Goal: Transaction & Acquisition: Purchase product/service

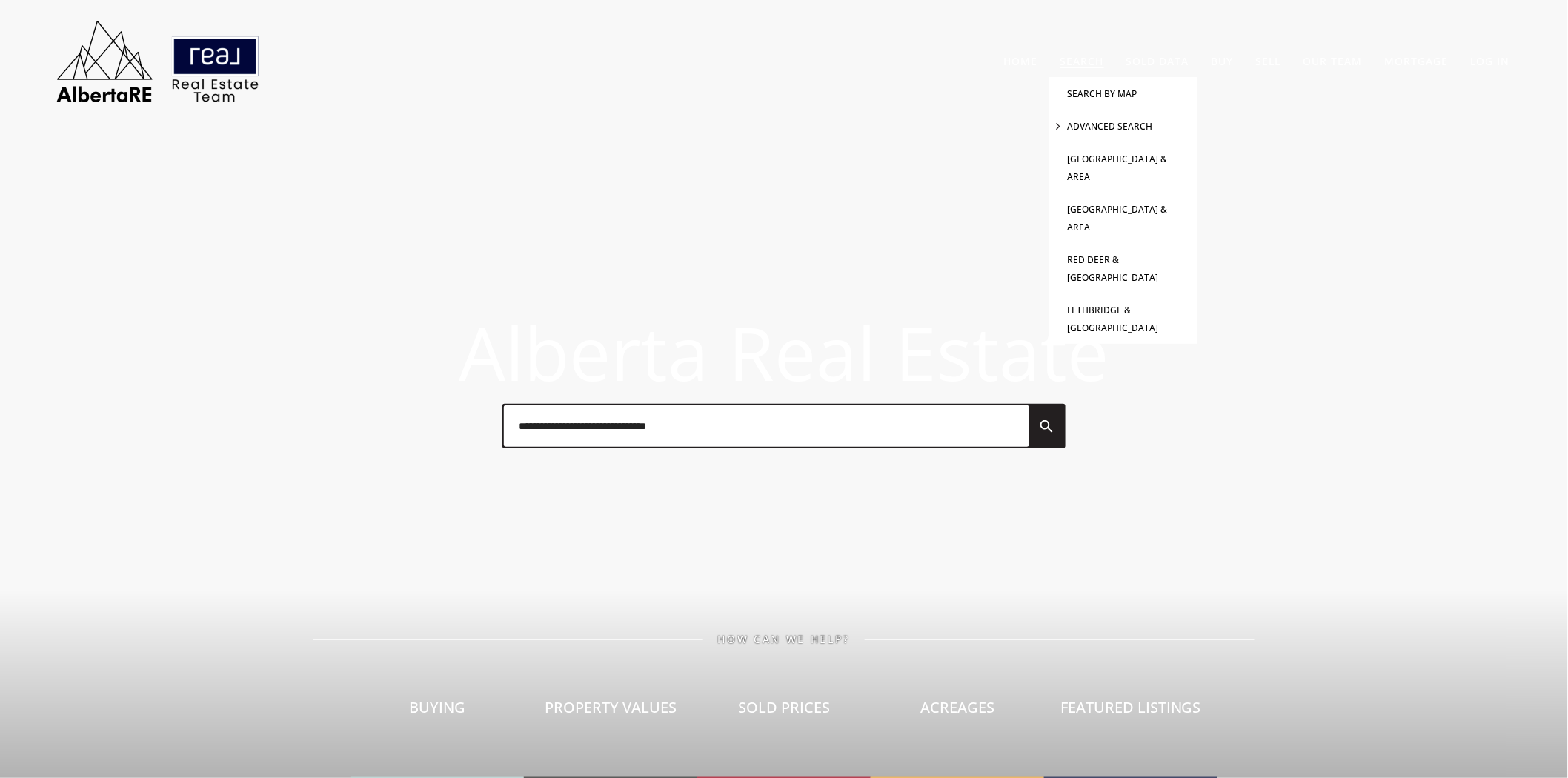
click at [1105, 124] on link "Advanced Search" at bounding box center [1110, 126] width 85 height 13
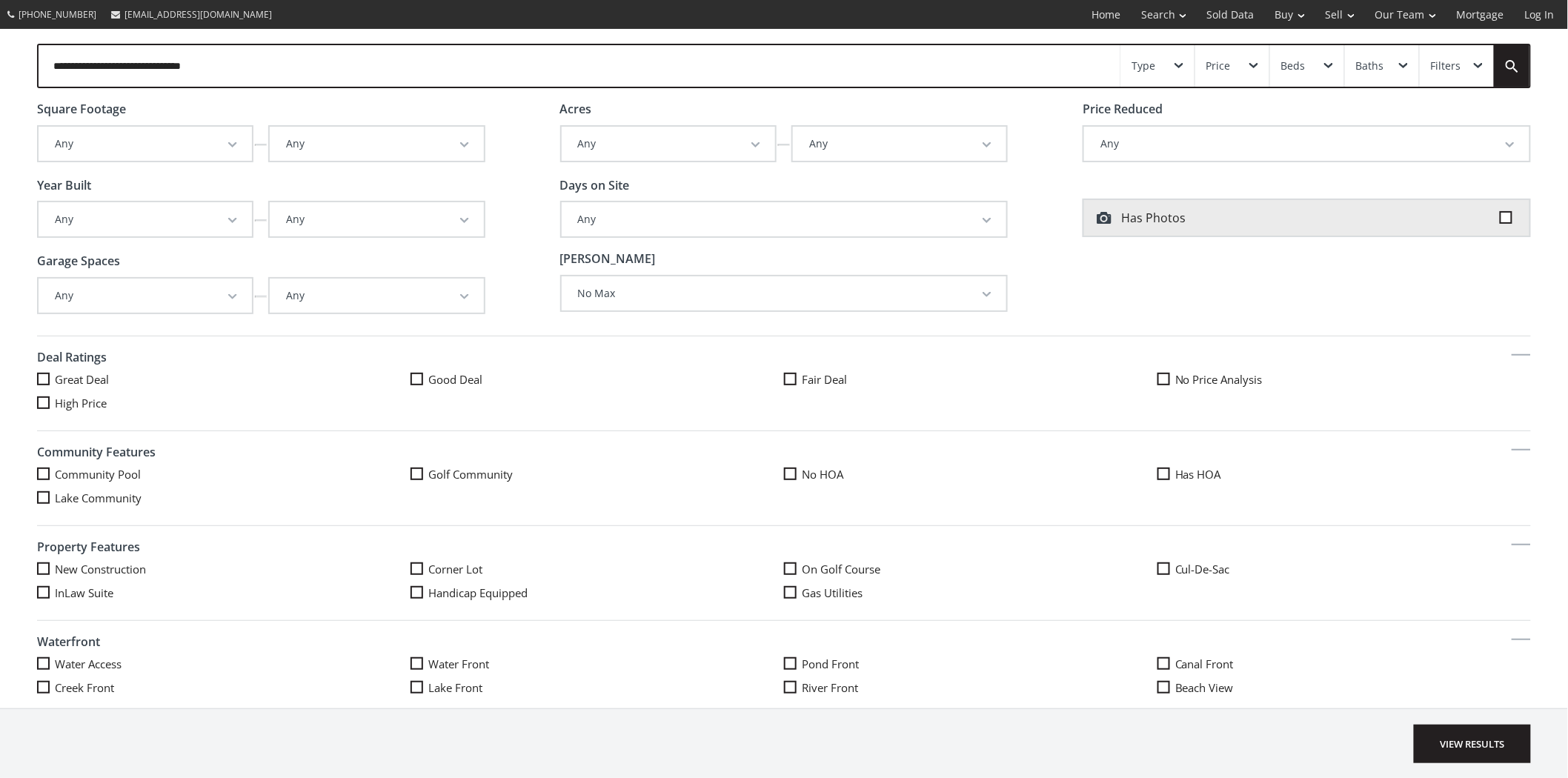
click at [432, 216] on button "Any" at bounding box center [376, 219] width 213 height 34
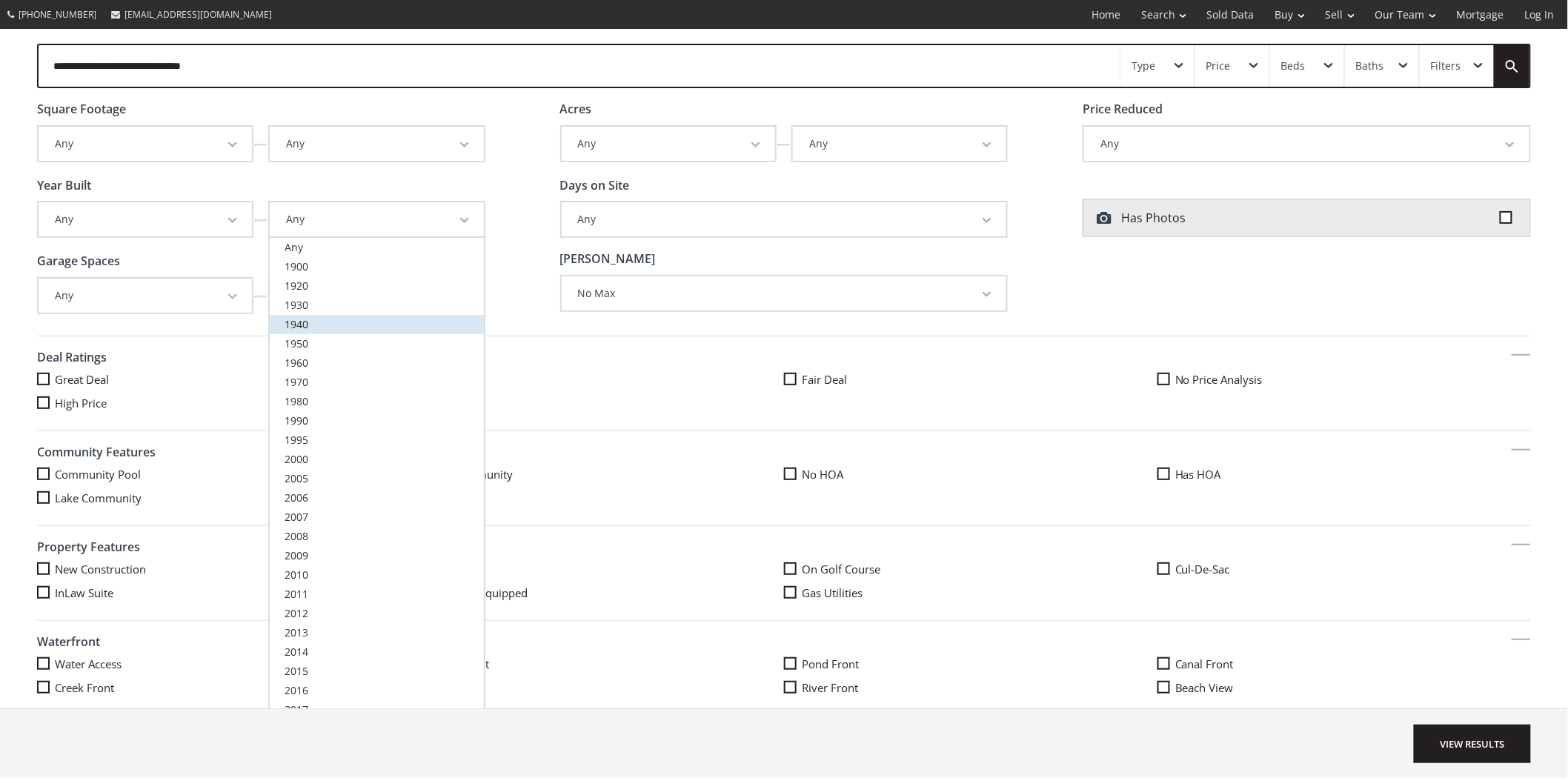
click at [308, 319] on link "1940" at bounding box center [376, 325] width 213 height 20
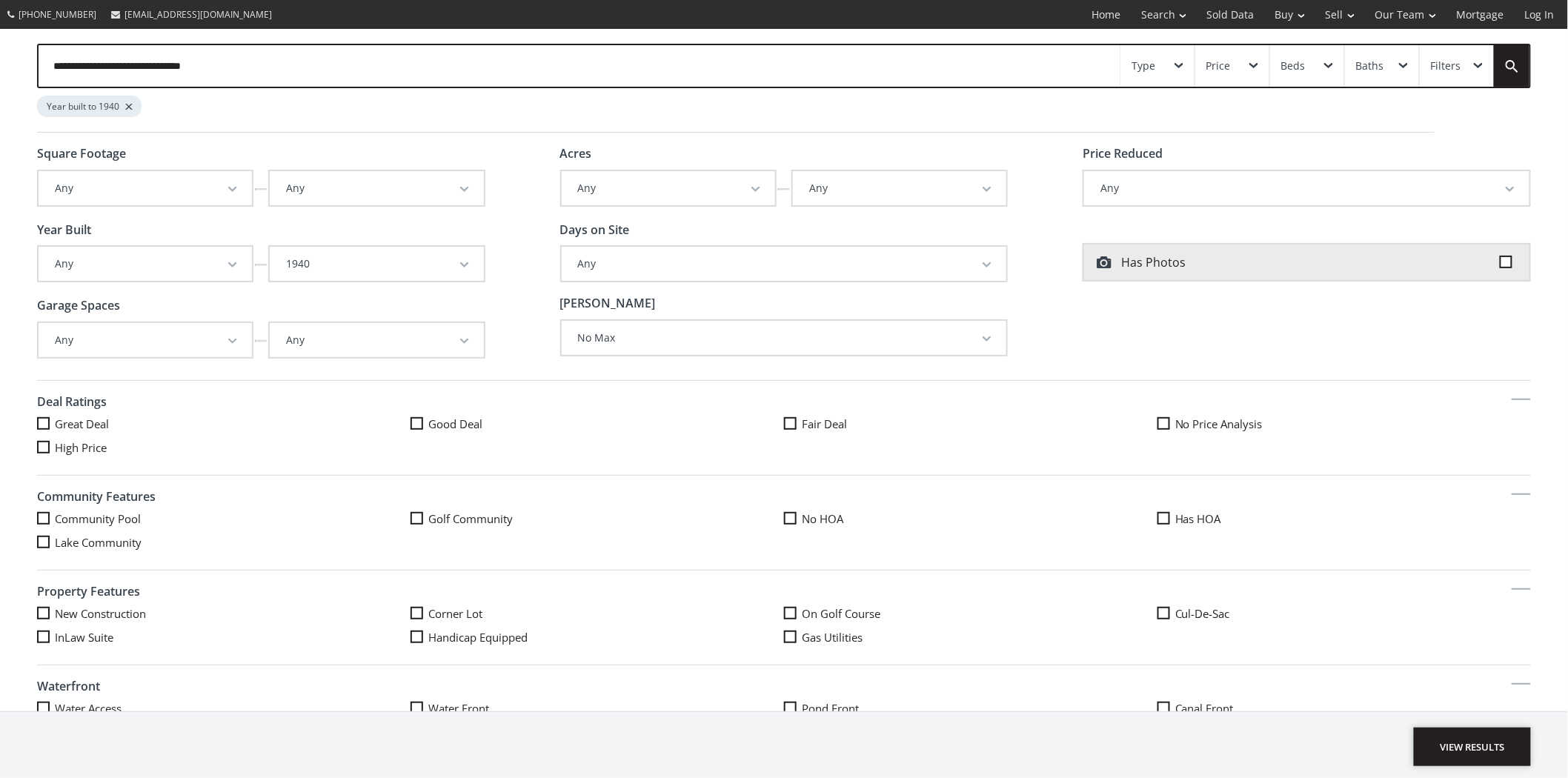
click at [1490, 741] on span "View Results" at bounding box center [1472, 747] width 117 height 38
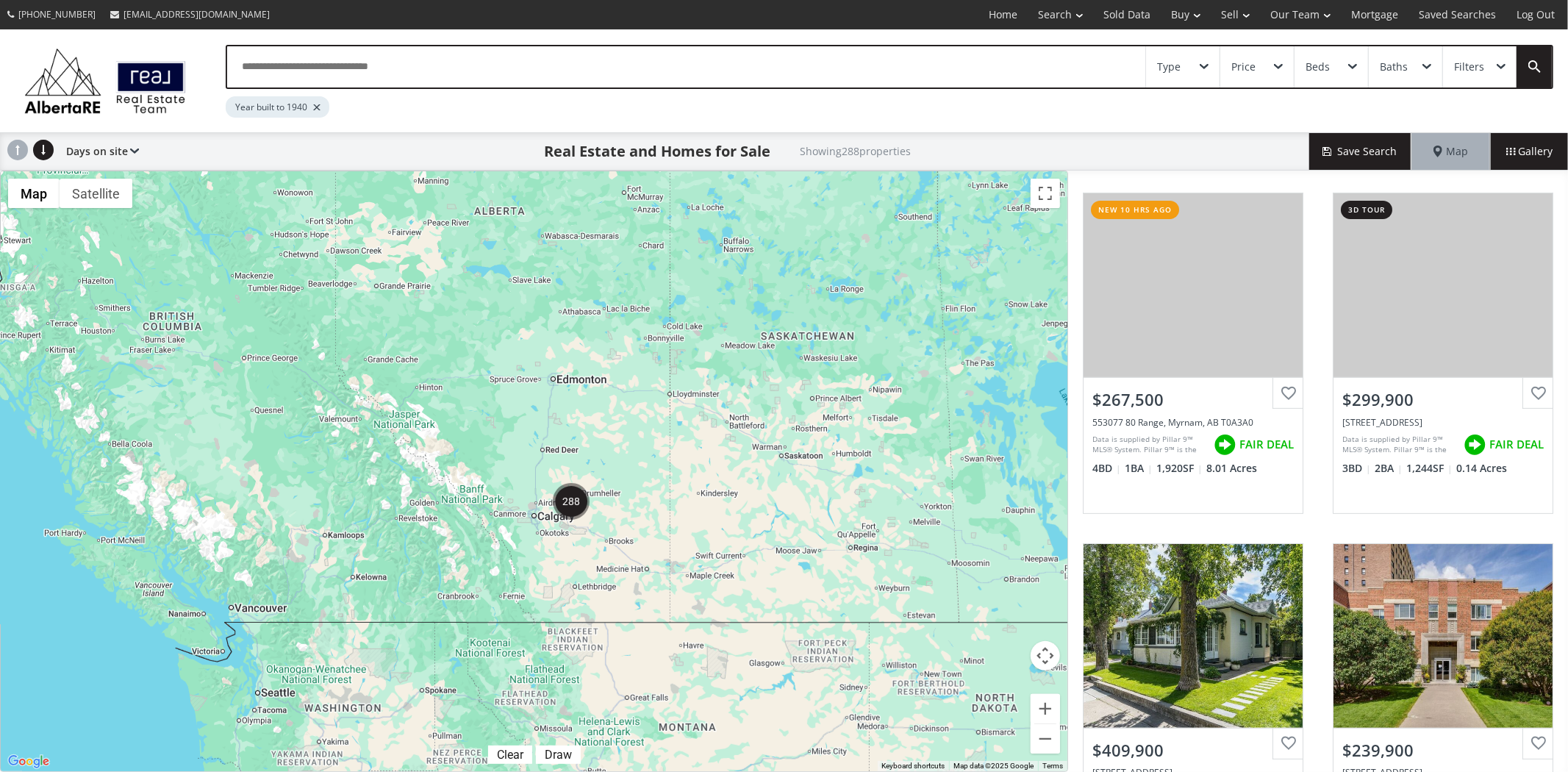
scroll to position [340, 0]
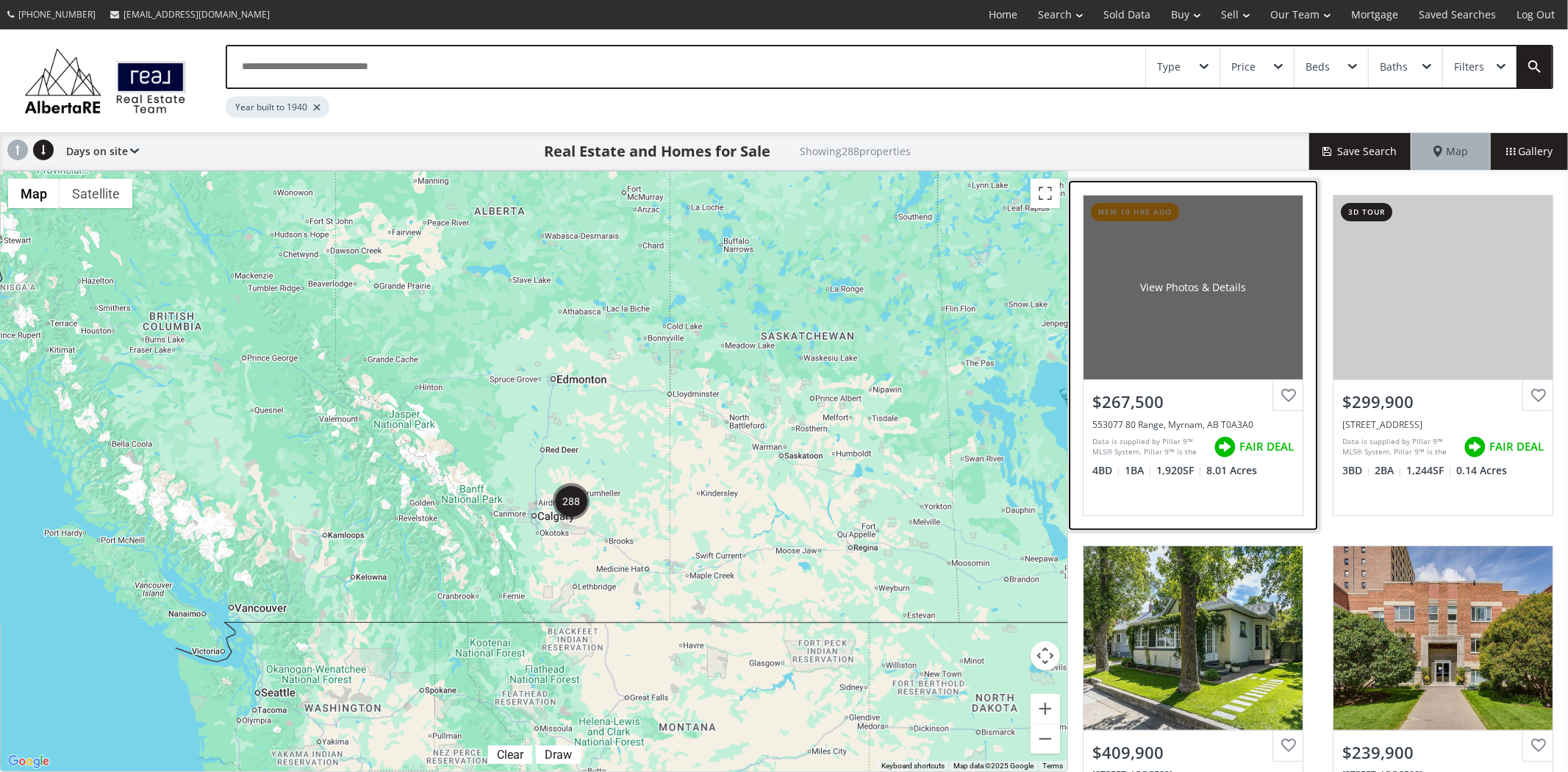
click at [1177, 311] on div "View Photos & Details" at bounding box center [1193, 288] width 219 height 184
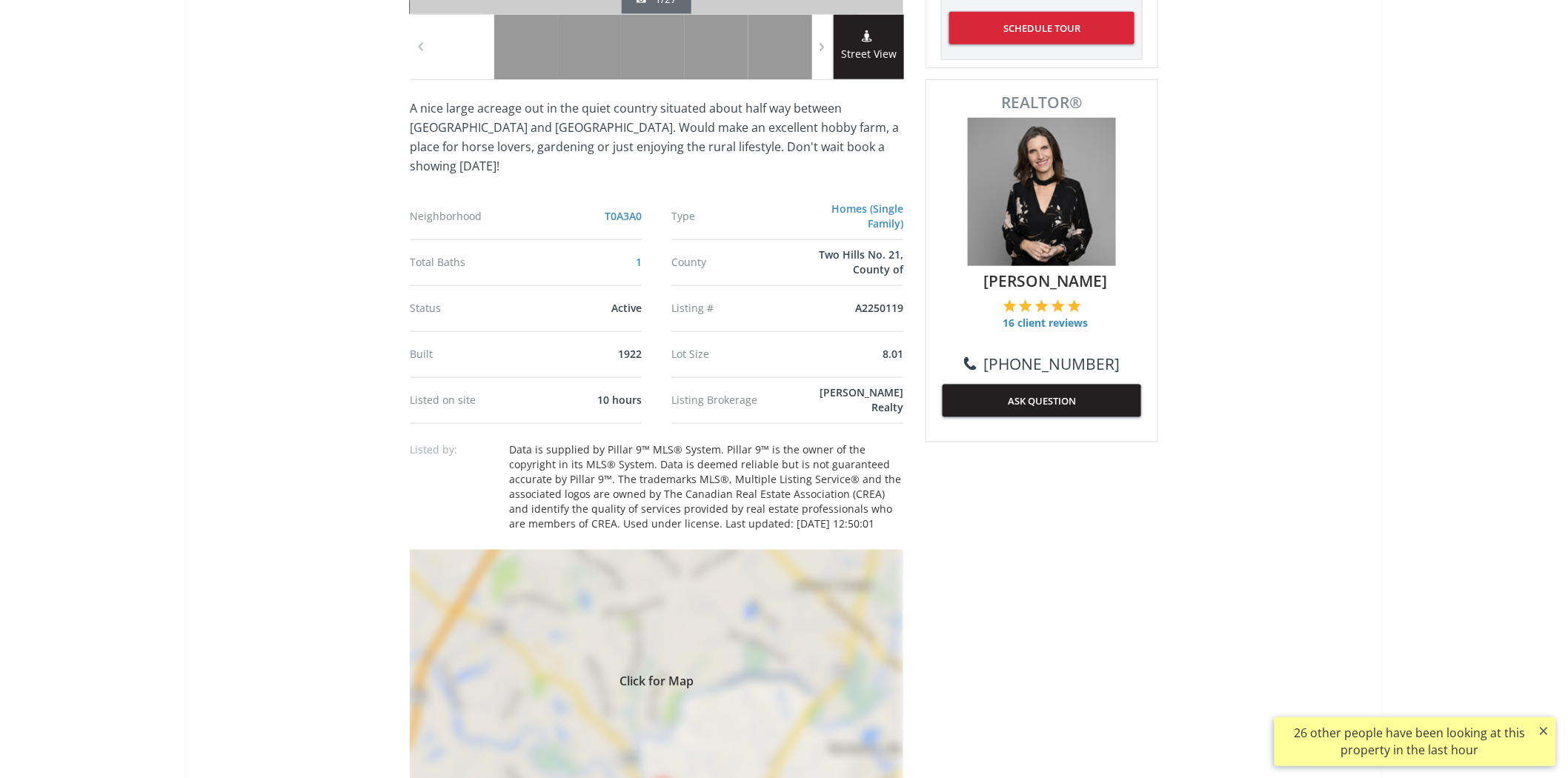
scroll to position [658, 0]
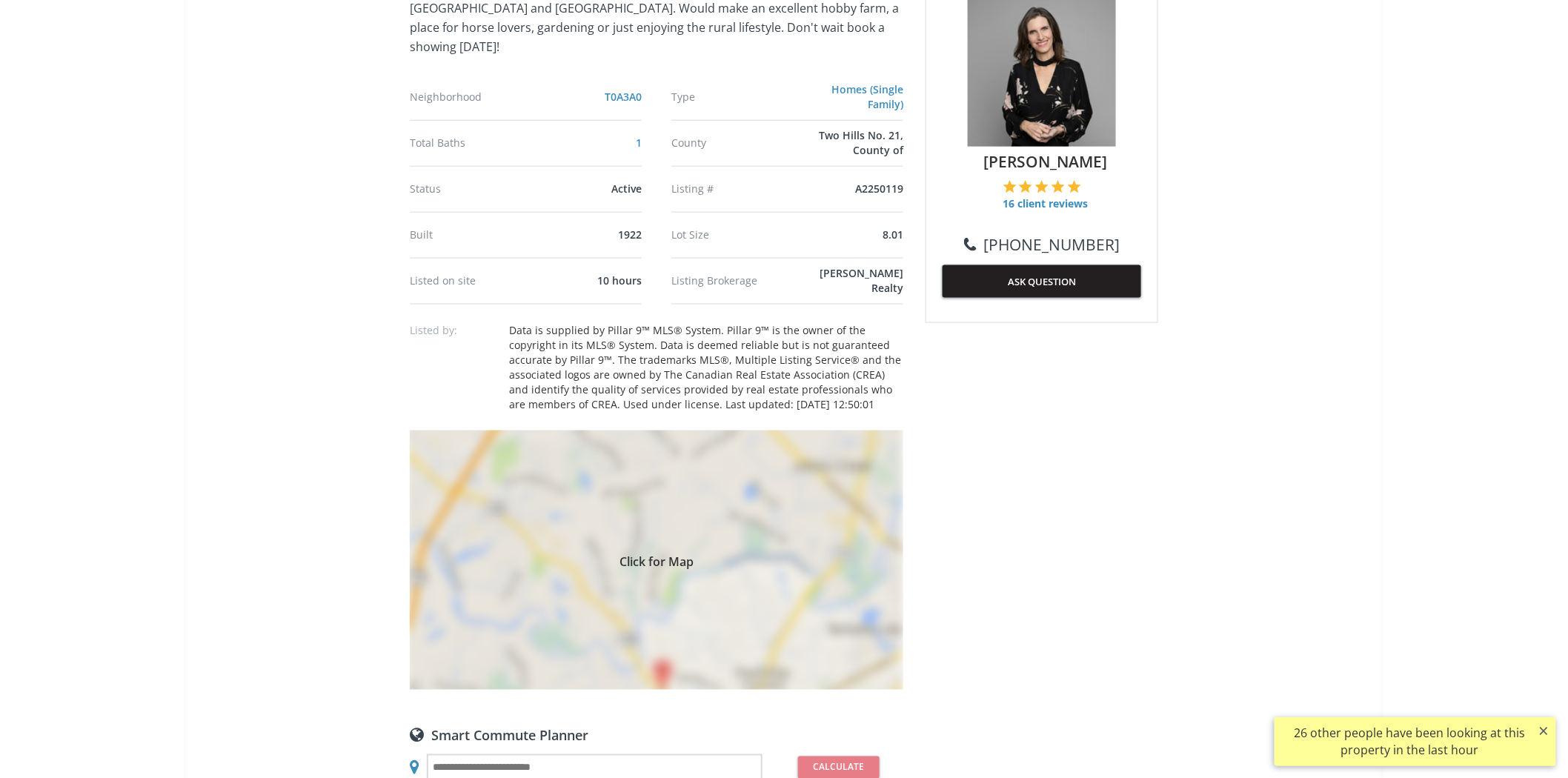
click at [781, 461] on div "Click for Map" at bounding box center [656, 560] width 493 height 259
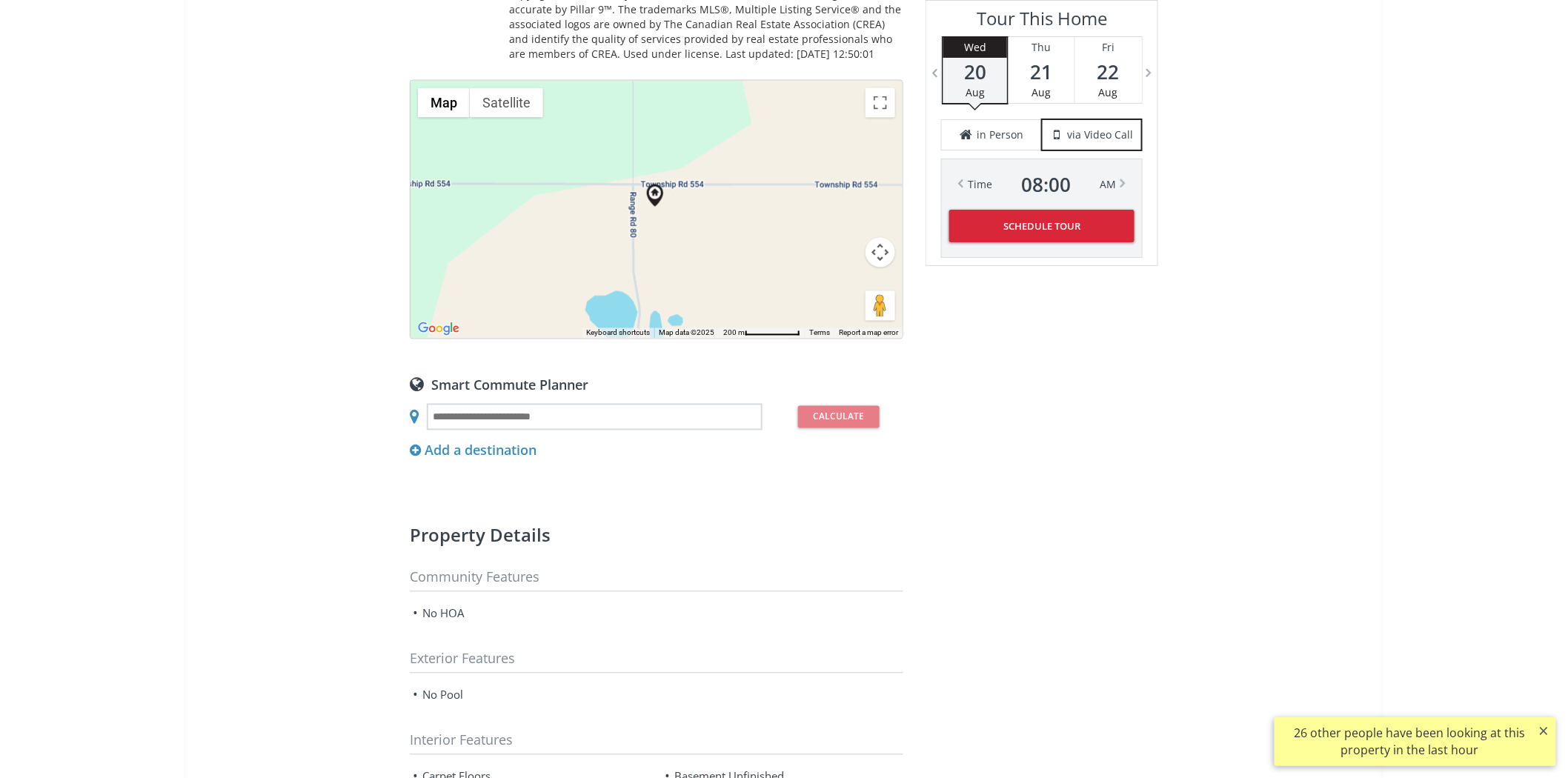
scroll to position [906, 0]
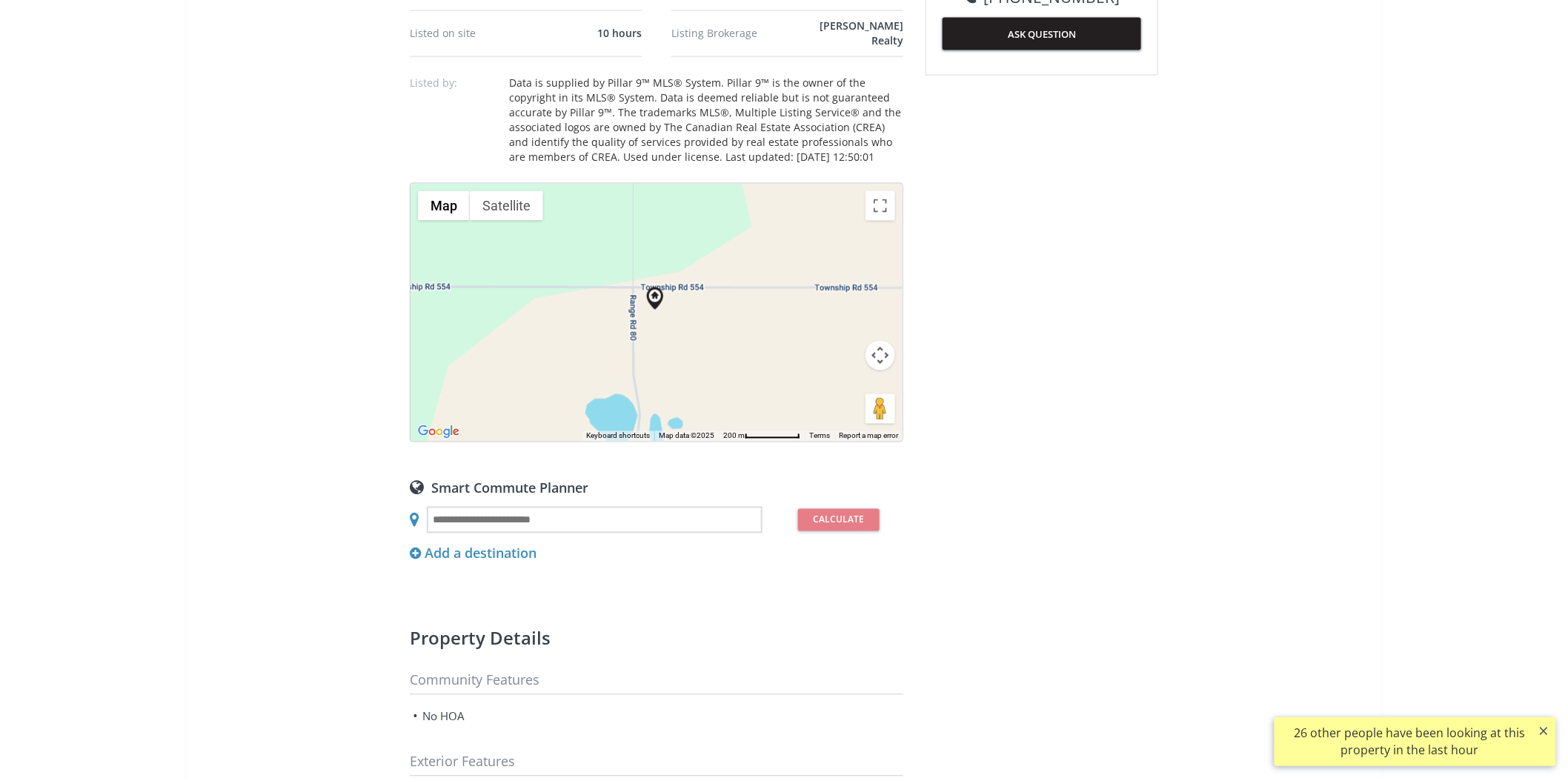
click at [877, 346] on button "Map camera controls" at bounding box center [880, 356] width 29 height 29
click at [840, 378] on button "Zoom out" at bounding box center [843, 393] width 29 height 29
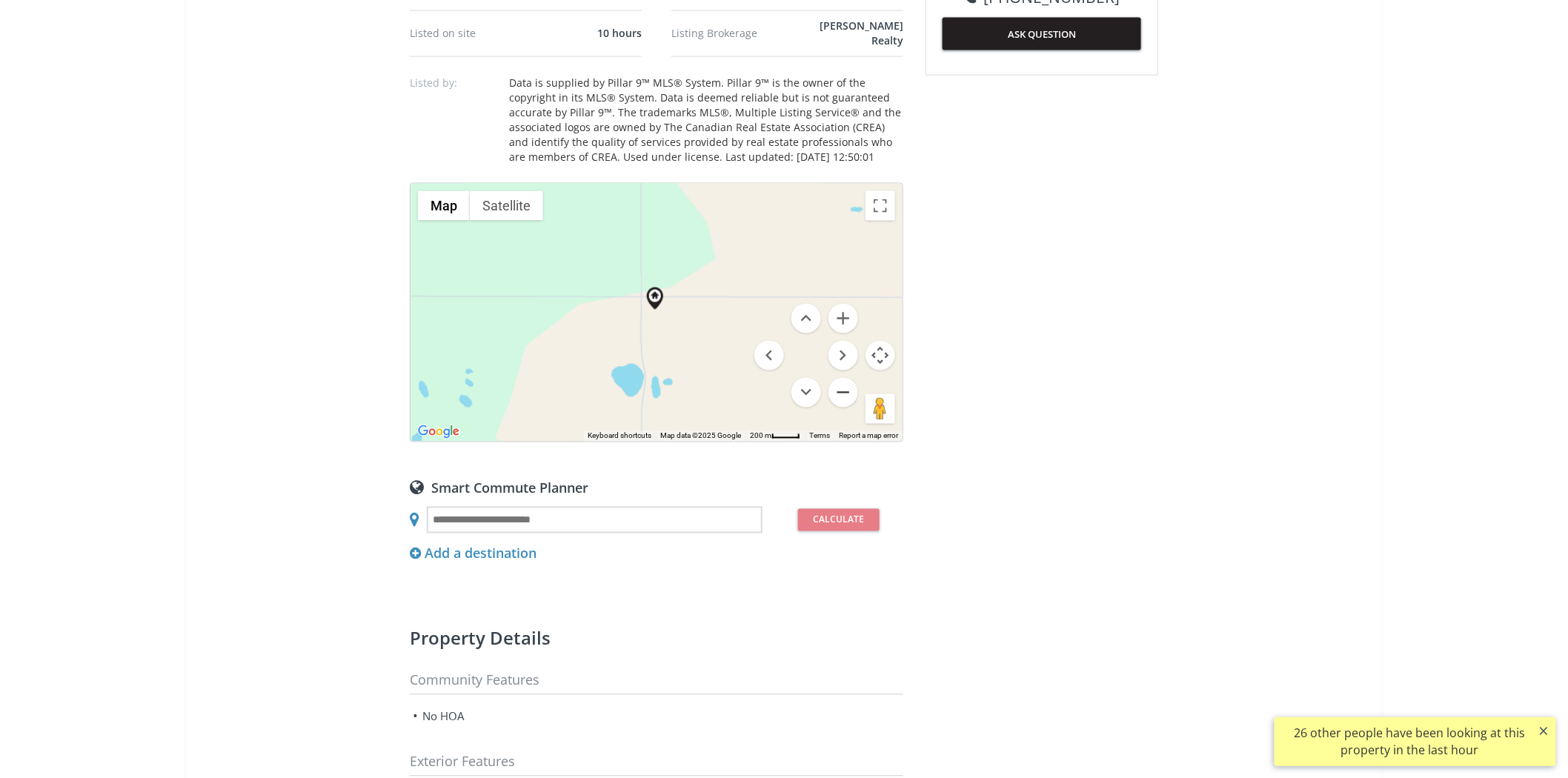
click at [840, 378] on button "Zoom out" at bounding box center [843, 393] width 29 height 29
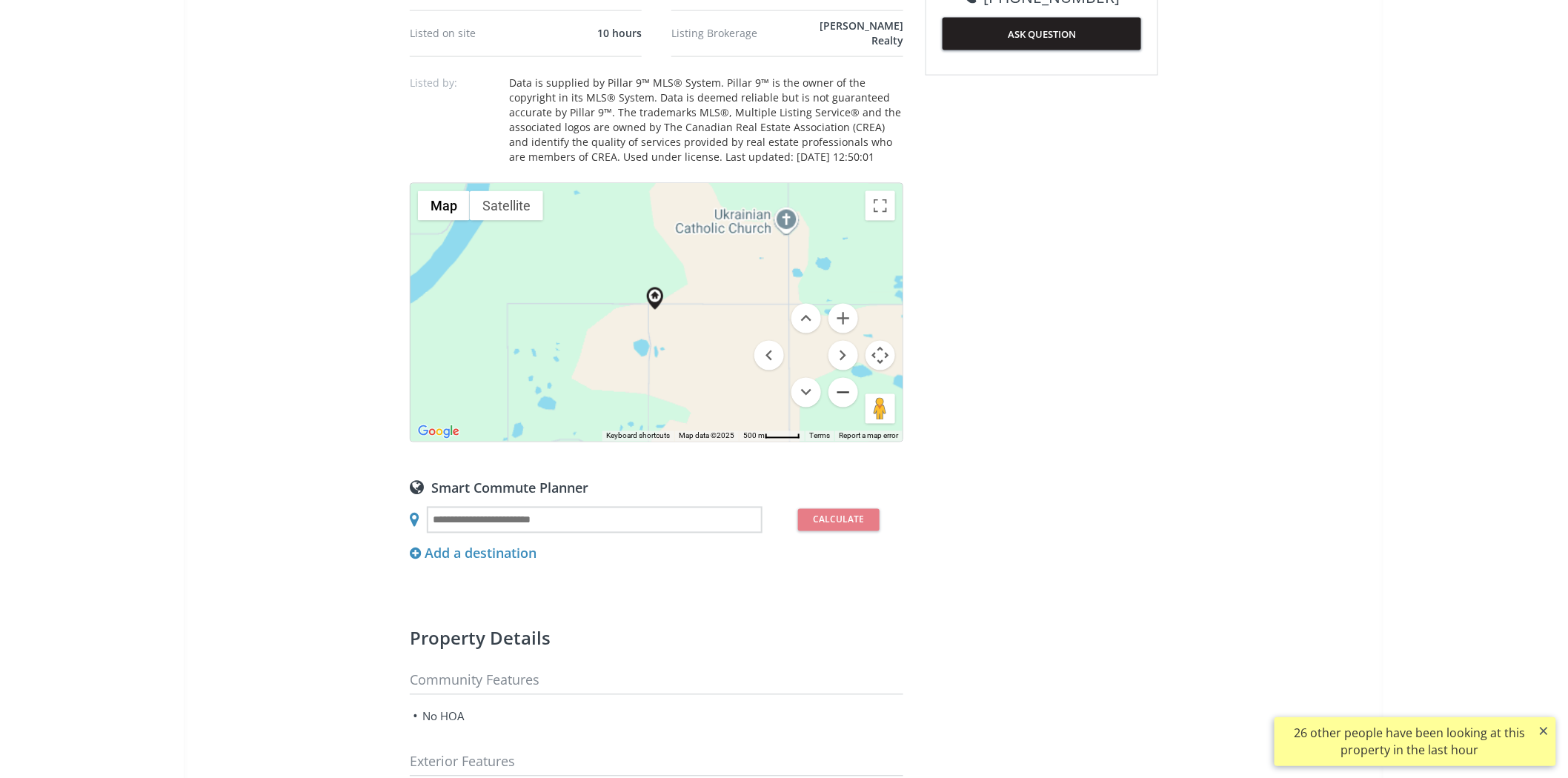
click at [840, 378] on button "Zoom out" at bounding box center [843, 393] width 29 height 29
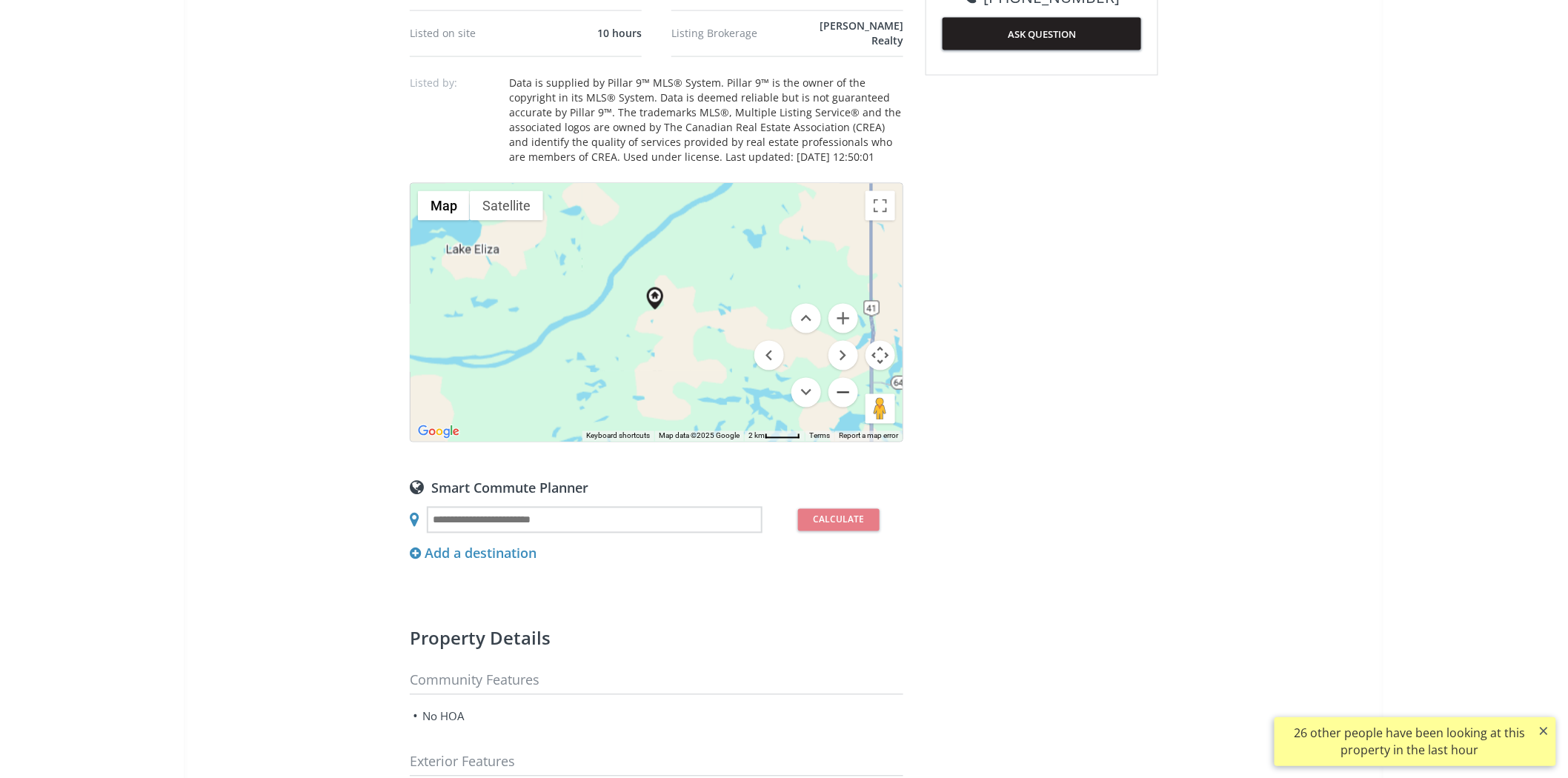
click at [840, 378] on button "Zoom out" at bounding box center [843, 393] width 29 height 29
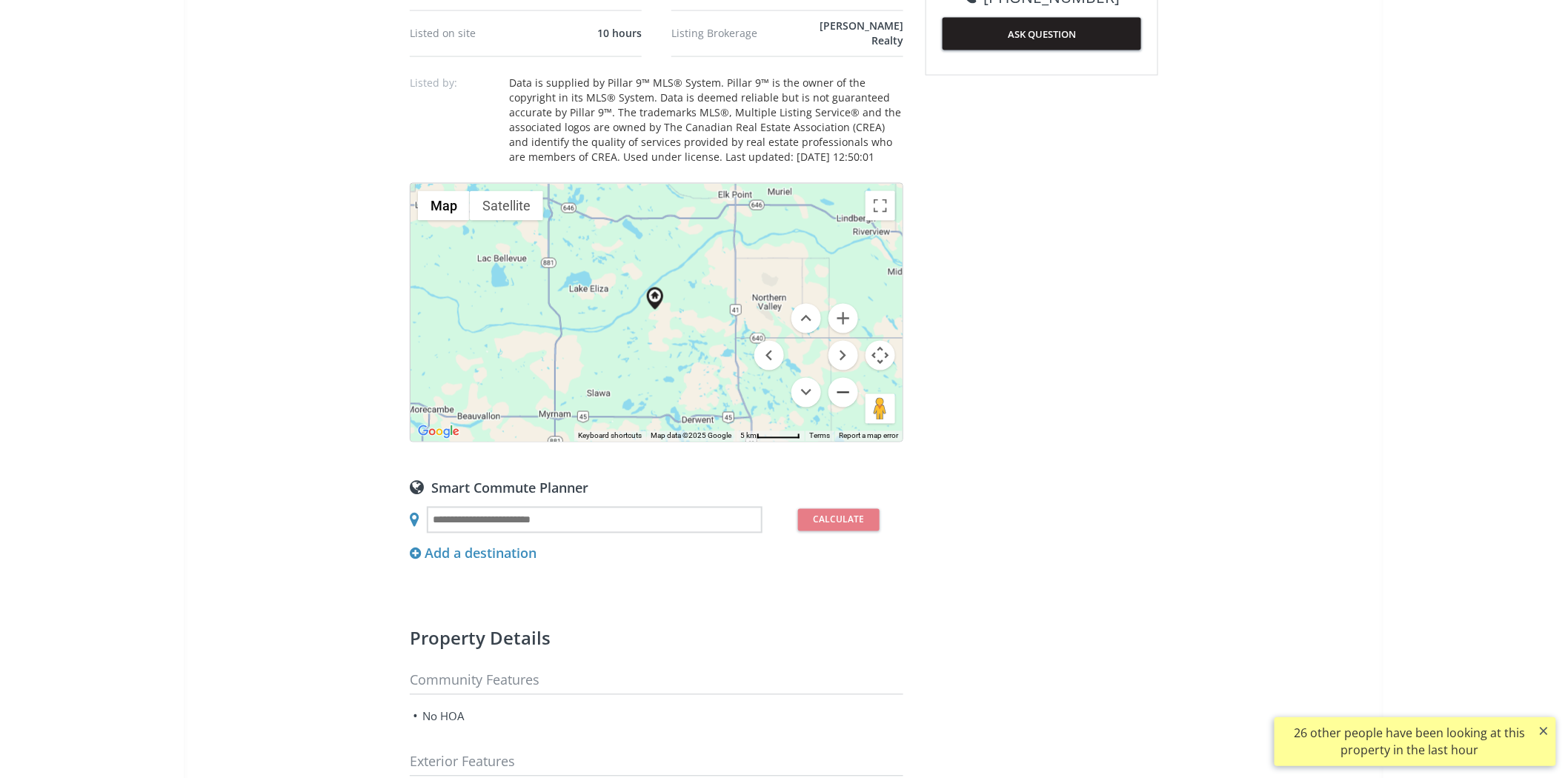
click at [840, 378] on button "Zoom out" at bounding box center [843, 393] width 29 height 29
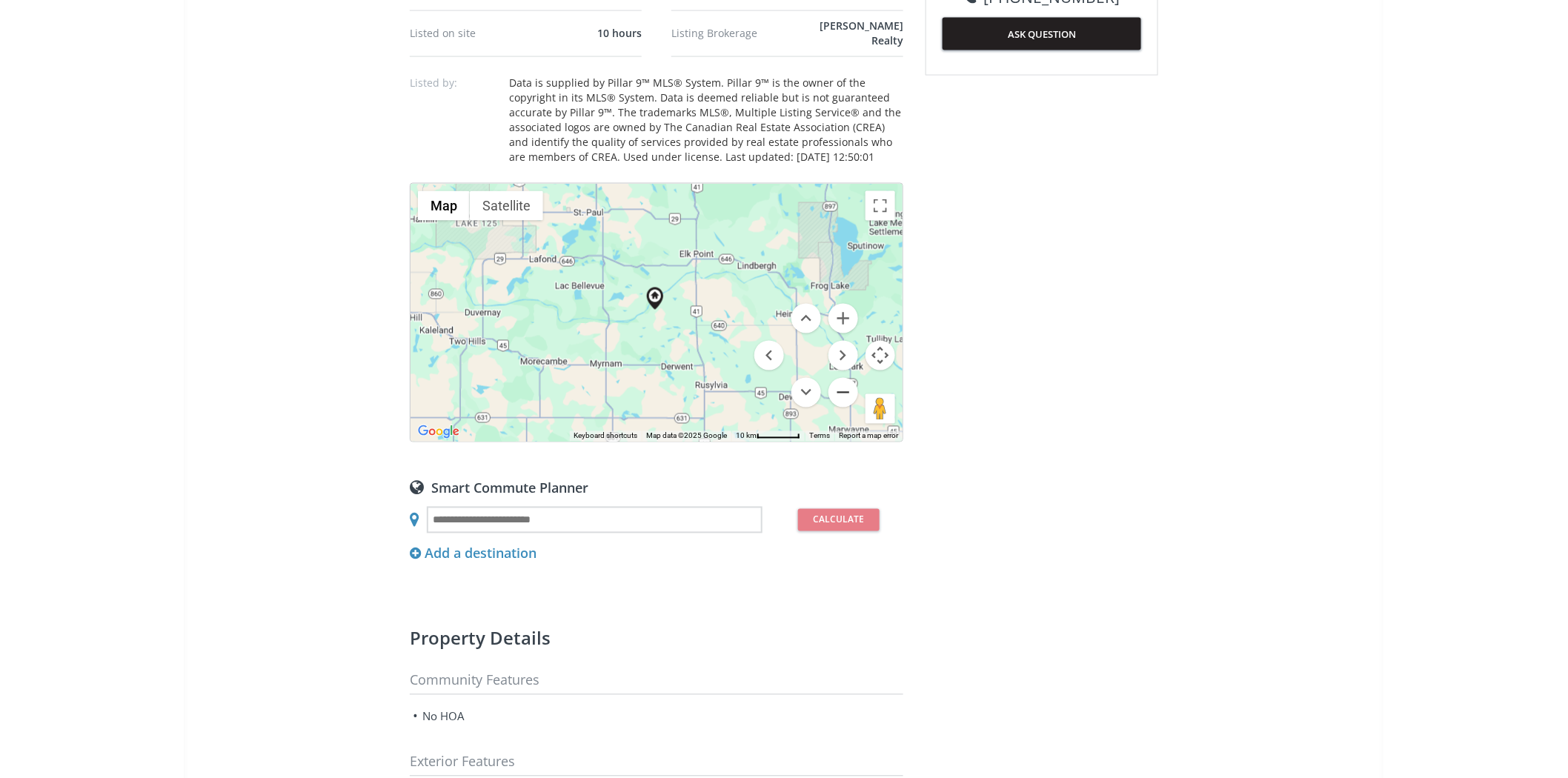
click at [840, 378] on button "Zoom out" at bounding box center [843, 393] width 29 height 29
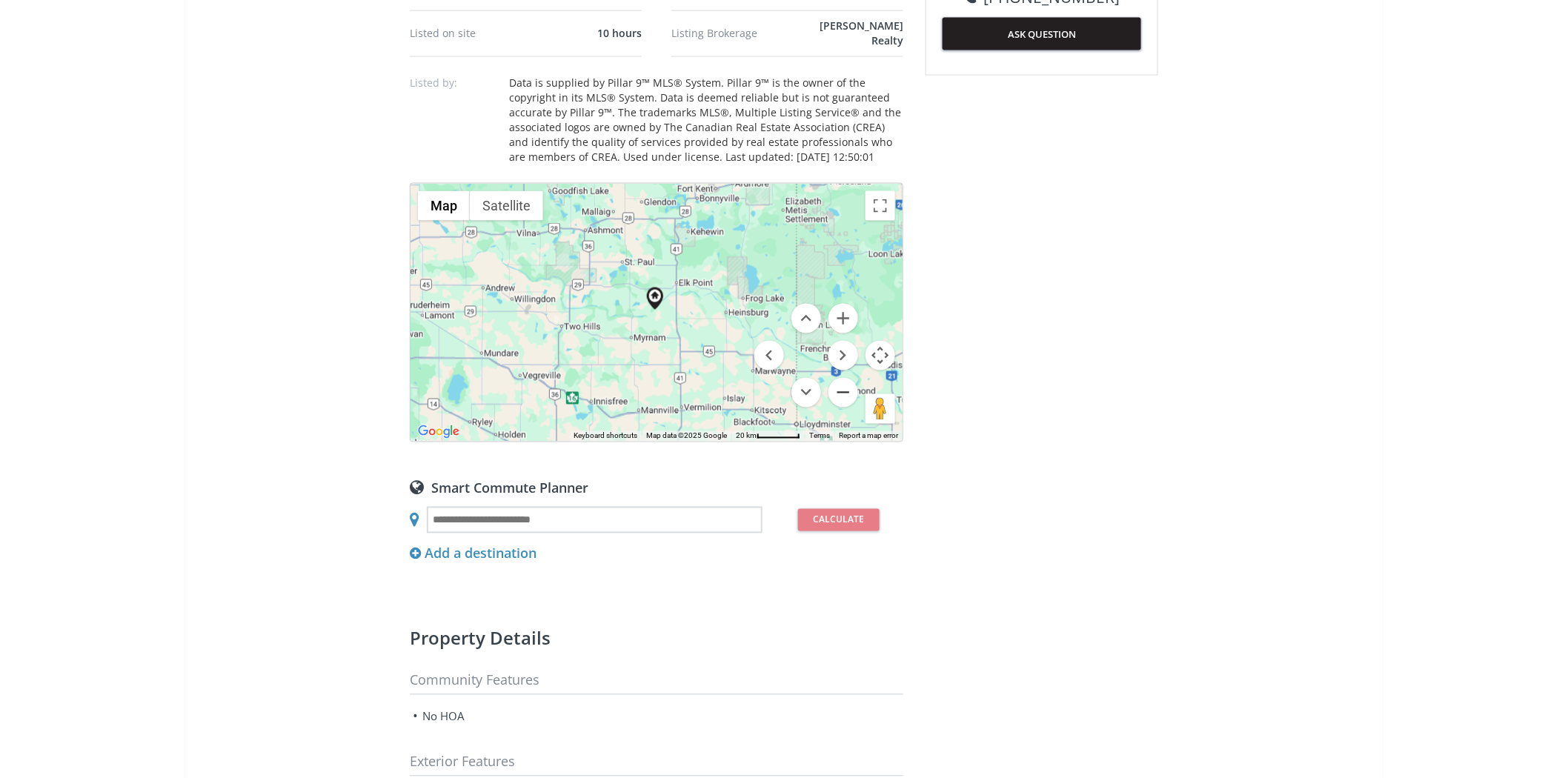
click at [839, 380] on button "Zoom out" at bounding box center [843, 393] width 29 height 29
